Goal: Information Seeking & Learning: Learn about a topic

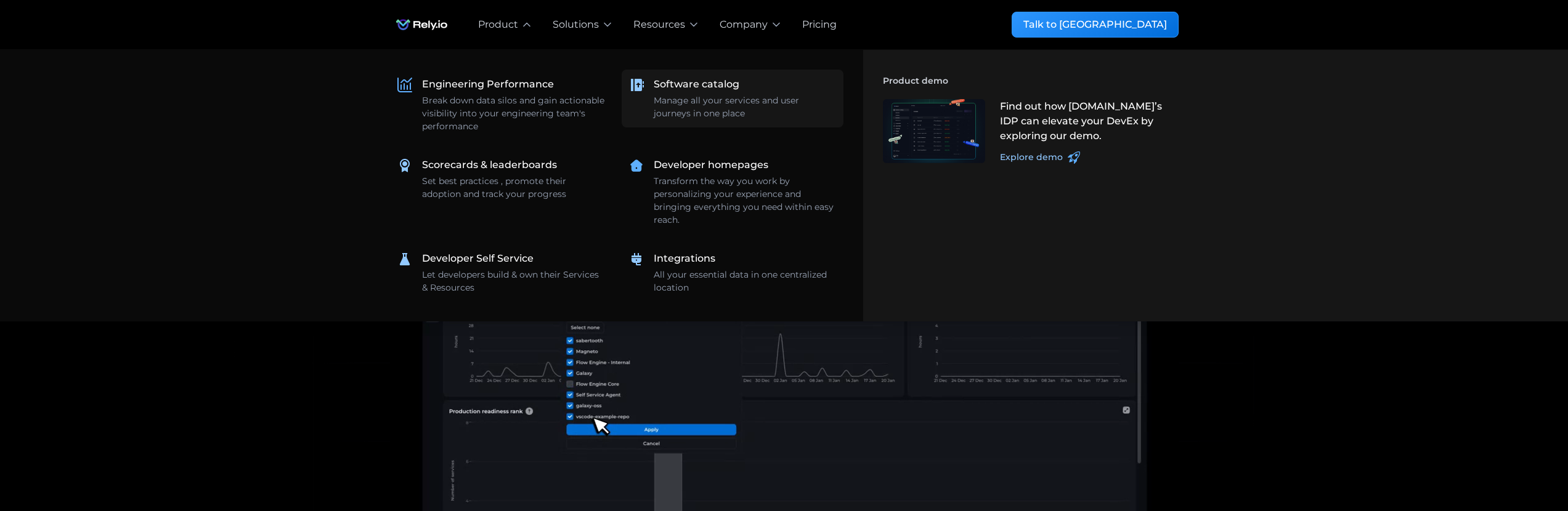
click at [687, 97] on div "Manage all your services and user journeys in one place" at bounding box center [745, 107] width 182 height 26
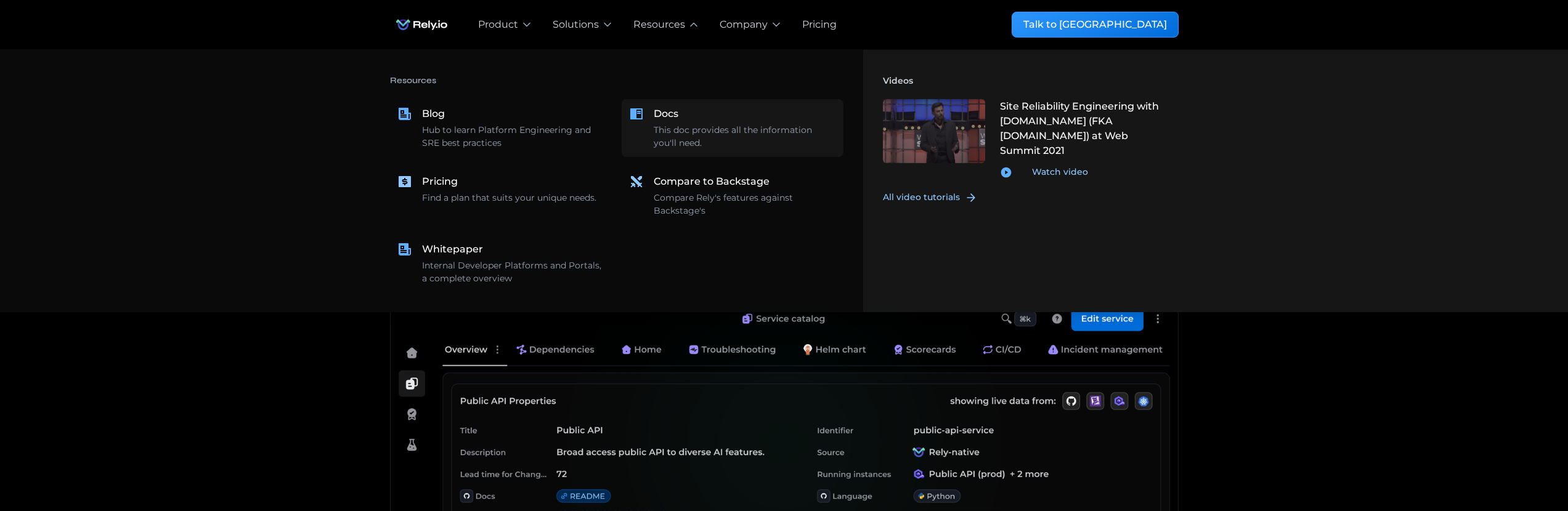
click at [661, 134] on div "This doc provides all the information you'll need." at bounding box center [745, 137] width 182 height 26
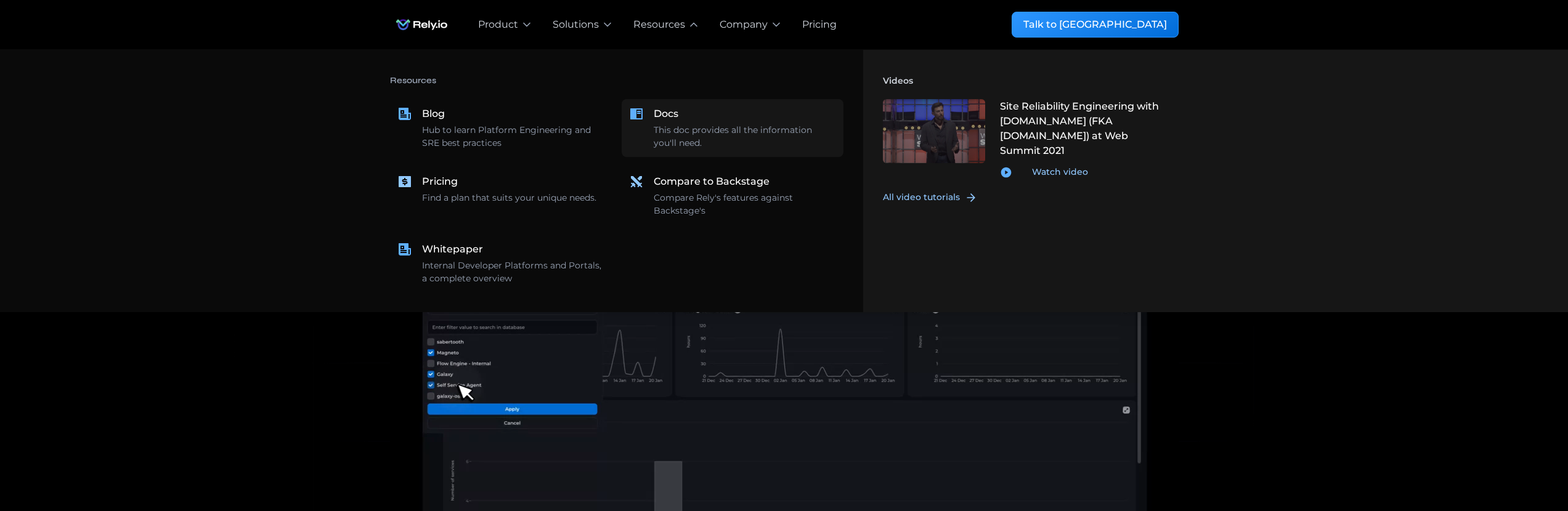
click at [667, 121] on div "Docs" at bounding box center [666, 114] width 25 height 15
